Goal: Information Seeking & Learning: Learn about a topic

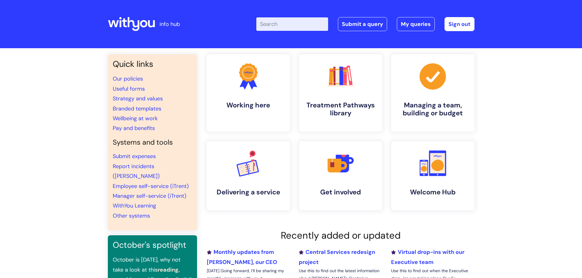
click at [275, 27] on input "Enter your search term here..." at bounding box center [292, 23] width 72 height 13
type input "central"
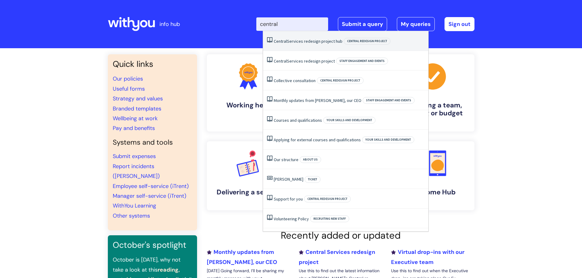
click at [290, 44] on li "Central Services redesign project hub Central redesign project" at bounding box center [345, 41] width 165 height 20
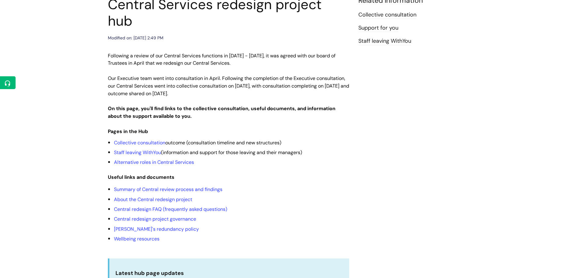
scroll to position [92, 0]
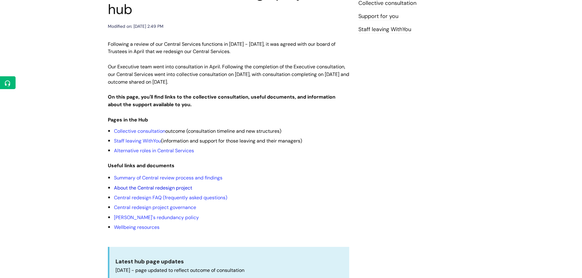
click at [142, 185] on link "About the Central redesign project" at bounding box center [153, 188] width 78 height 6
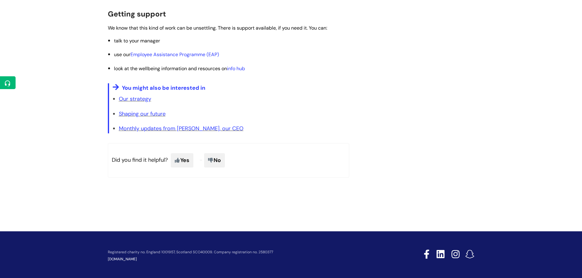
scroll to position [1130, 0]
